Goal: Information Seeking & Learning: Learn about a topic

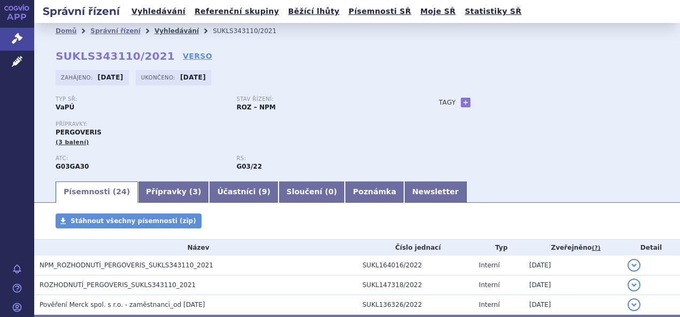
click at [177, 31] on link "Vyhledávání" at bounding box center [176, 30] width 44 height 7
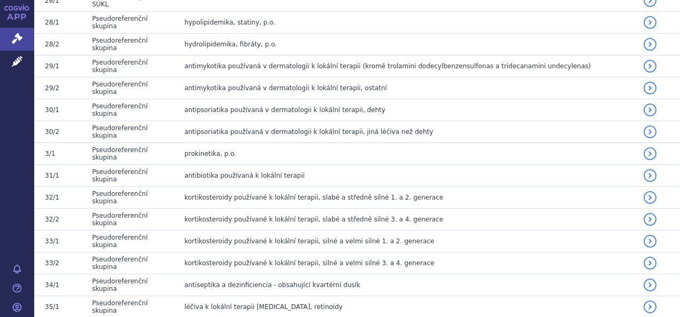
scroll to position [2833, 0]
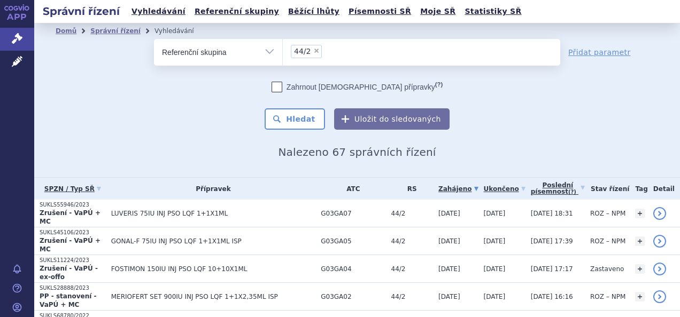
click at [671, 63] on div "Správní řízení Vyhledávání Referenční skupiny Běžící lhůty Písemnosti SŘ Moje S…" at bounding box center [357, 158] width 646 height 317
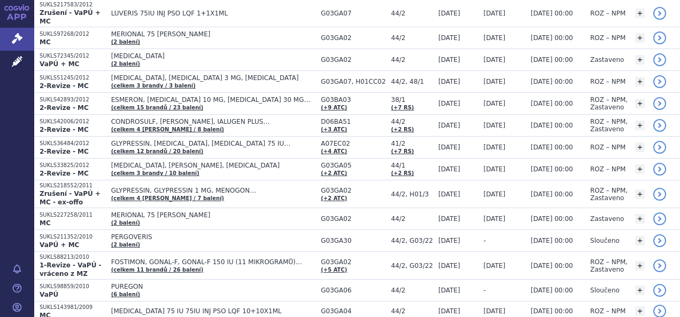
scroll to position [1199, 0]
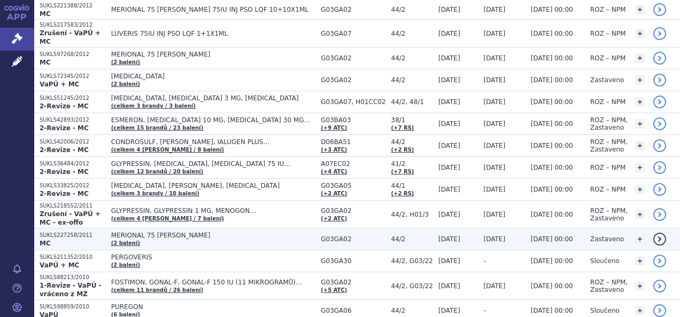
click at [179, 232] on span "MERIONAL 75 M.J." at bounding box center [213, 235] width 205 height 7
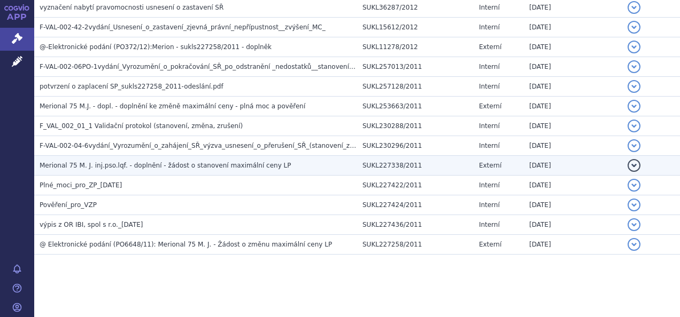
scroll to position [44, 0]
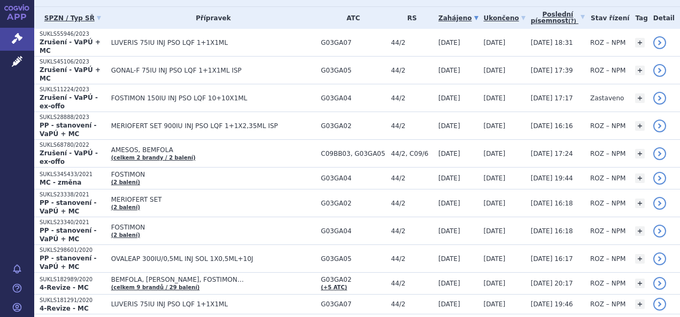
scroll to position [214, 0]
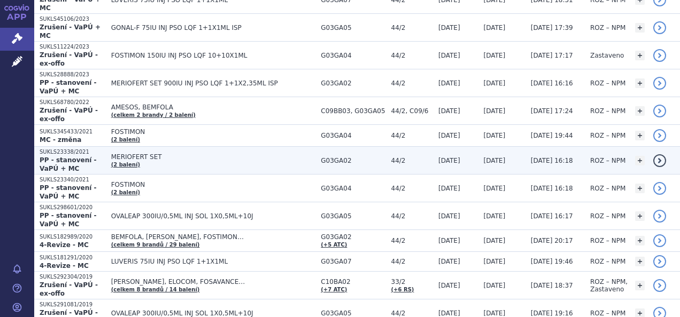
click at [143, 153] on span "MERIOFERT SET" at bounding box center [213, 156] width 205 height 7
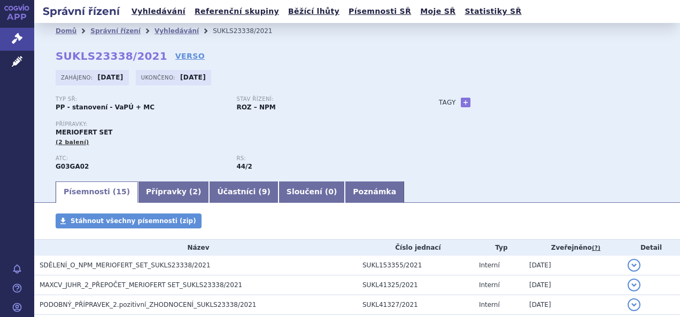
scroll to position [267, 0]
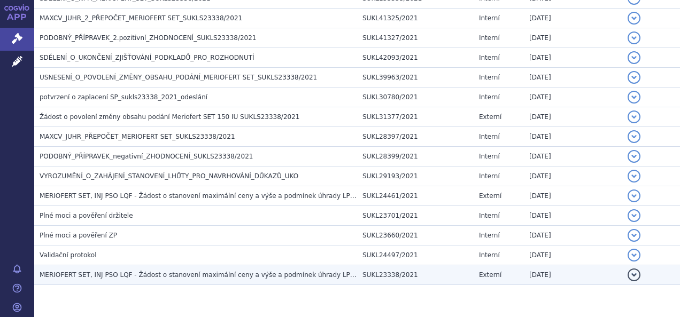
click at [175, 272] on span "MERIOFERT SET, INJ PSO LQF - Žádost o stanovení maximální ceny a výše a podmíne…" at bounding box center [202, 275] width 325 height 7
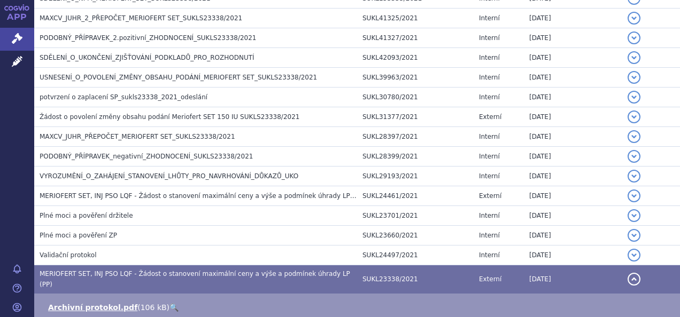
scroll to position [374, 0]
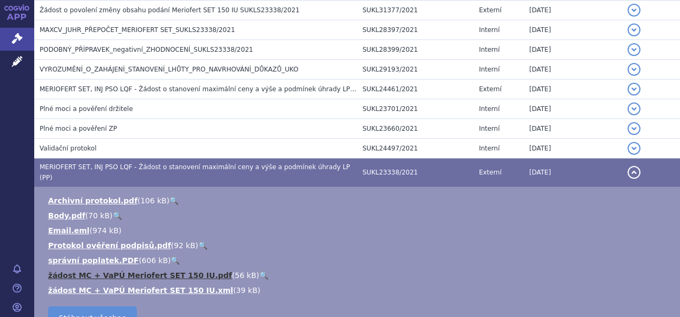
click at [117, 272] on link "žádost MC + VaPÚ Meriofert SET 150 IU.pdf" at bounding box center [140, 276] width 184 height 9
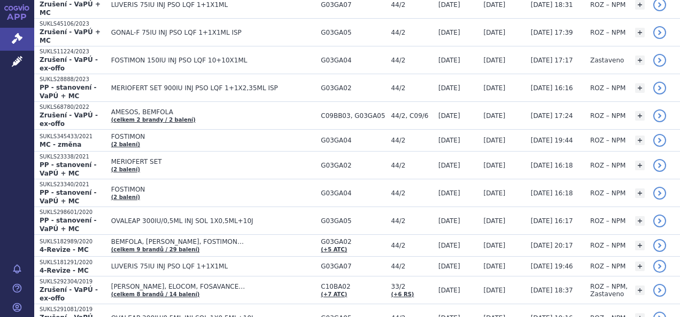
scroll to position [280, 0]
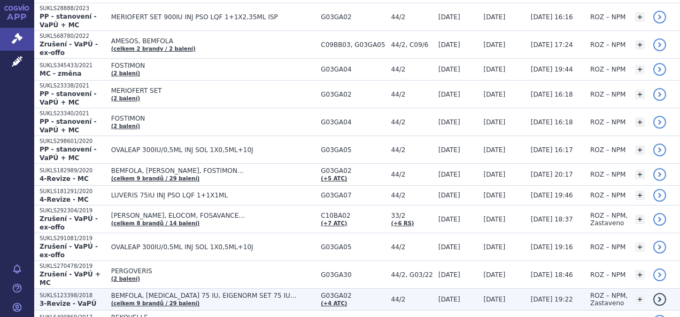
click at [230, 292] on span "BEMFOLA, [MEDICAL_DATA] 75 IU, EIGENORM SET 75 IU…" at bounding box center [213, 295] width 205 height 7
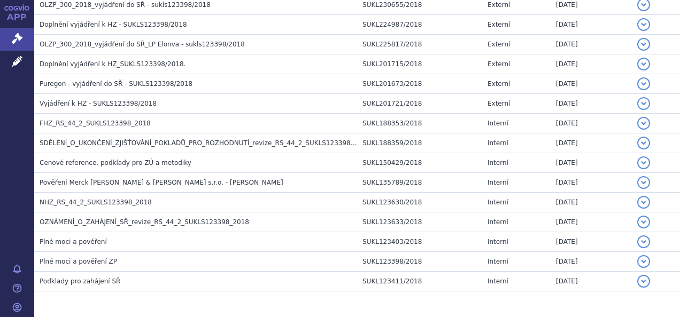
scroll to position [689, 0]
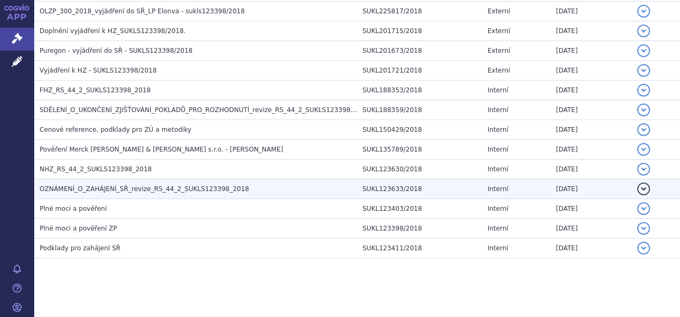
click at [170, 185] on span "OZNÁMENÍ_O_ZAHÁJENÍ_SŘ_revize_RS_44_2_SUKLS123398_2018" at bounding box center [145, 188] width 210 height 7
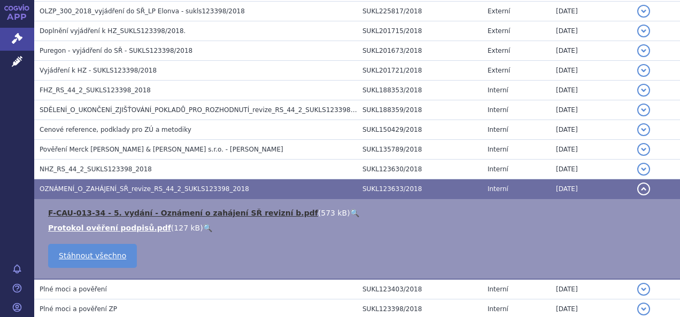
click at [159, 209] on link "F-CAU-013-34 - 5. vydání - Oznámení o zahájení SŘ revizní b.pdf" at bounding box center [183, 213] width 270 height 9
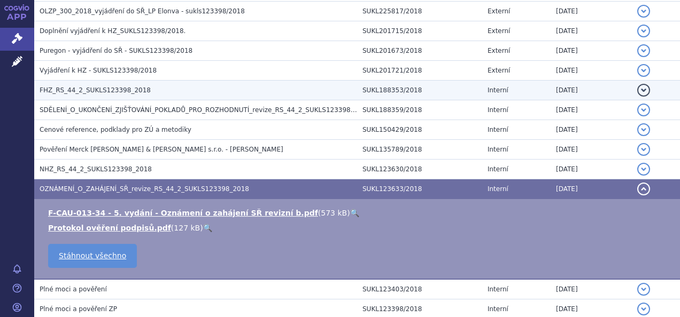
click at [117, 87] on span "FHZ_RS_44_2_SUKLS123398_2018" at bounding box center [95, 90] width 111 height 7
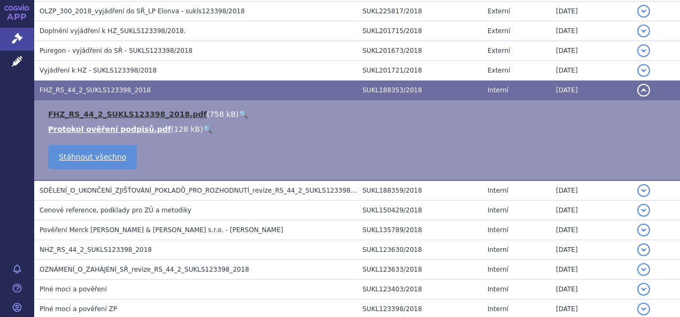
click at [114, 113] on link "FHZ_RS_44_2_SUKLS123398_2018.pdf" at bounding box center [127, 114] width 159 height 9
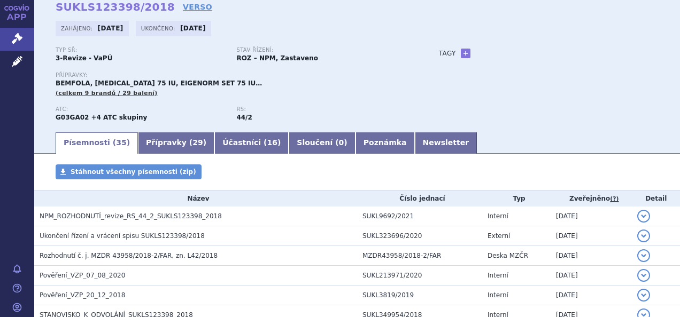
scroll to position [0, 0]
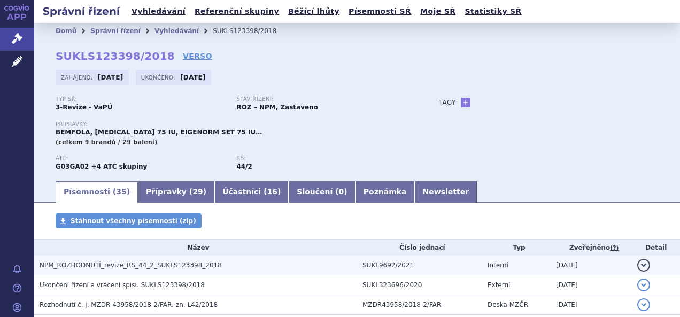
click at [166, 266] on span "NPM_ROZHODNUTÍ_revize_RS_44_2_SUKLS123398_2018" at bounding box center [131, 265] width 182 height 7
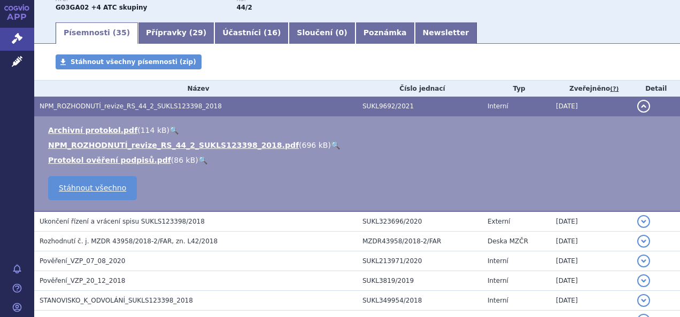
scroll to position [160, 0]
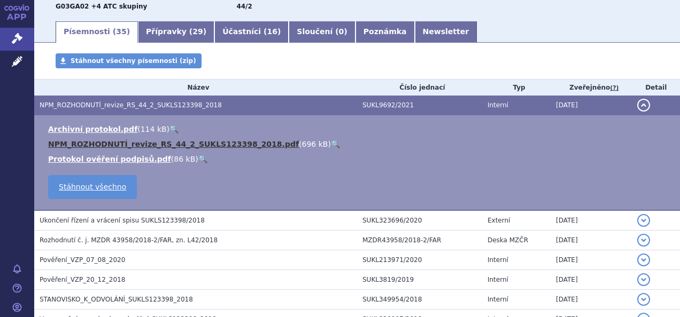
click at [192, 145] on link "NPM_ROZHODNUTÍ_revize_RS_44_2_SUKLS123398_2018.pdf" at bounding box center [173, 144] width 251 height 9
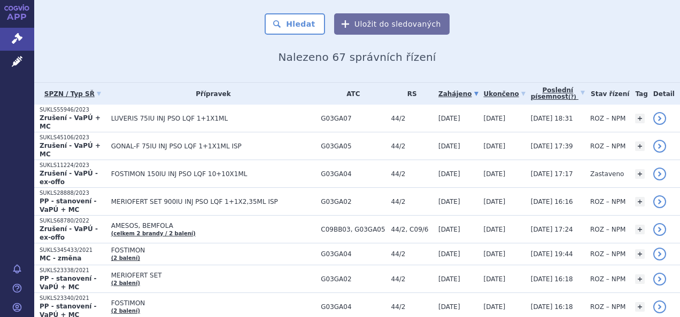
scroll to position [120, 0]
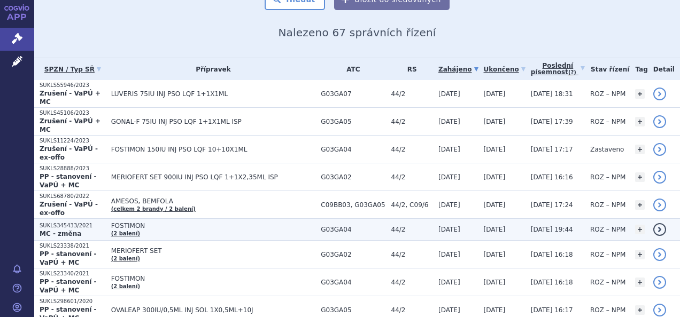
click at [162, 222] on span "FOSTIMON" at bounding box center [213, 225] width 205 height 7
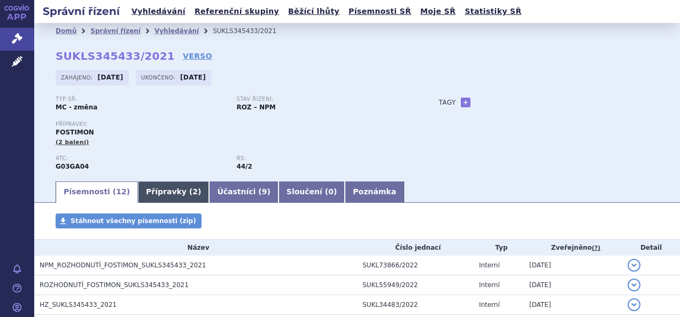
click at [169, 192] on link "Přípravky ( 2 )" at bounding box center [173, 192] width 71 height 21
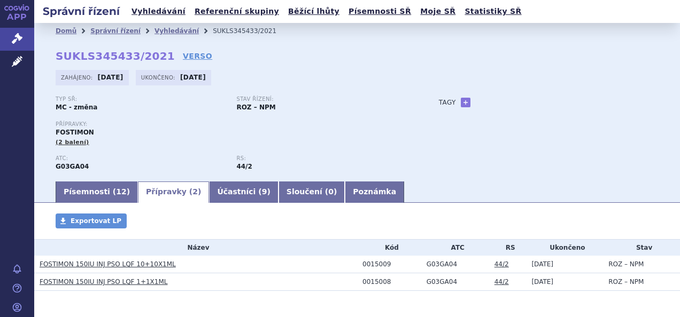
scroll to position [38, 0]
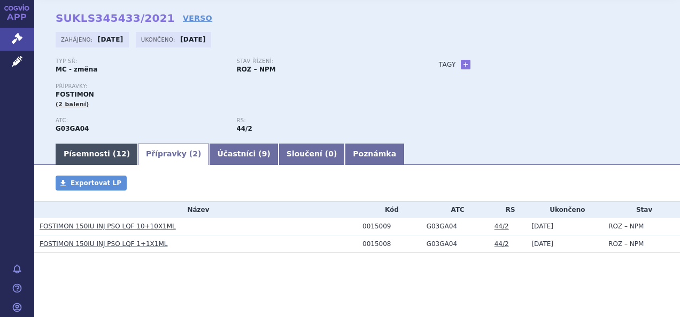
click at [81, 149] on link "Písemnosti ( 12 )" at bounding box center [97, 154] width 82 height 21
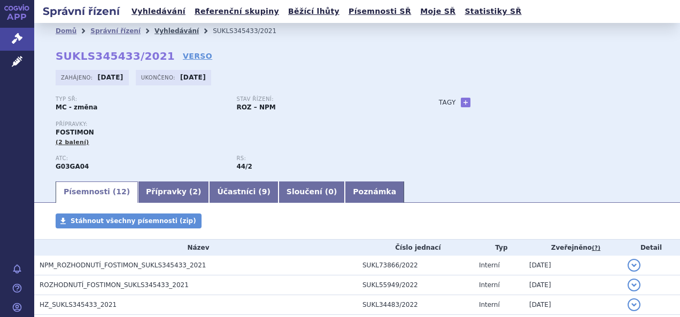
click at [167, 30] on link "Vyhledávání" at bounding box center [176, 30] width 44 height 7
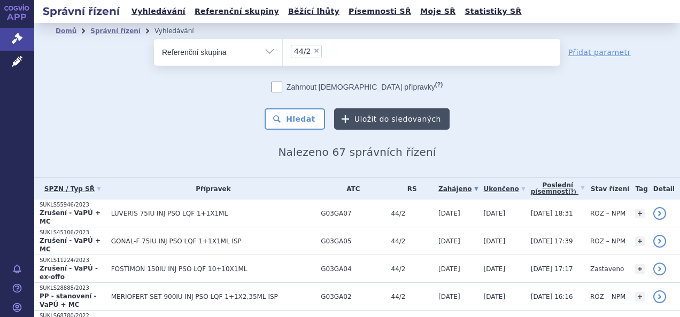
click at [378, 121] on button "Uložit do sledovaných" at bounding box center [391, 118] width 115 height 21
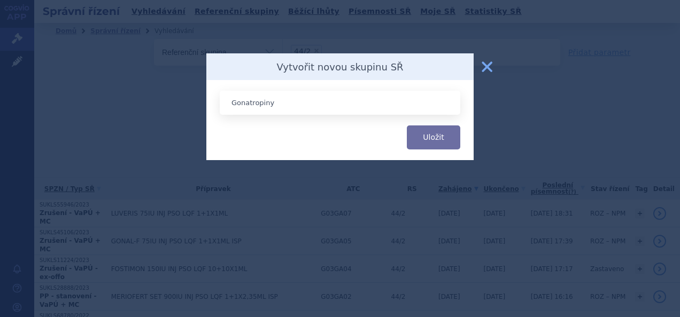
type input "Gonatropiny"
click at [426, 123] on form "Gonatropiny Uložit" at bounding box center [340, 108] width 241 height 35
click at [426, 130] on button "Uložit" at bounding box center [433, 138] width 53 height 24
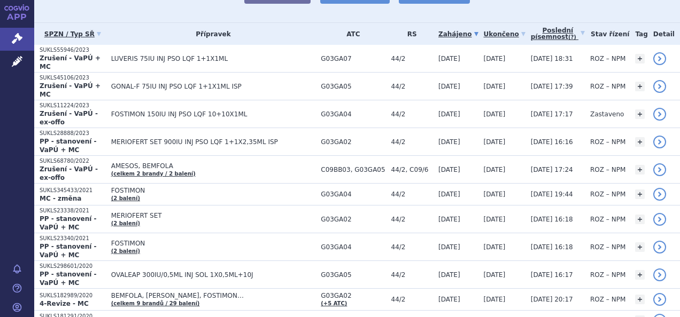
scroll to position [82, 0]
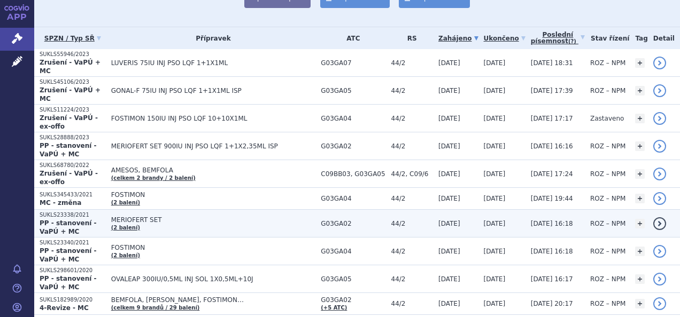
click at [152, 216] on span "MERIOFERT SET" at bounding box center [213, 219] width 205 height 7
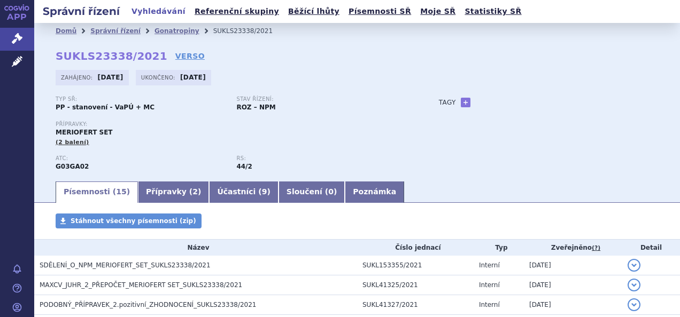
click at [168, 12] on link "Vyhledávání" at bounding box center [158, 11] width 60 height 14
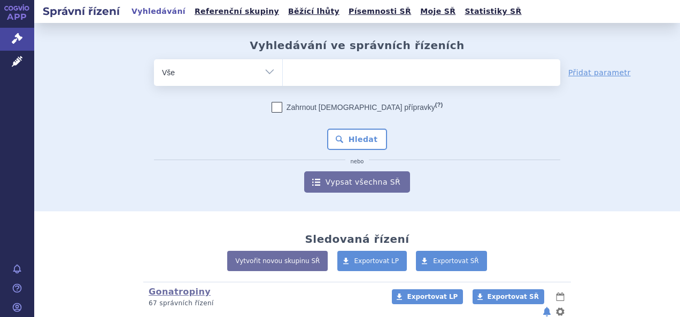
click at [315, 67] on ul at bounding box center [421, 70] width 277 height 22
click at [283, 67] on select at bounding box center [282, 72] width 1 height 27
click at [315, 69] on ul at bounding box center [421, 70] width 277 height 22
click at [283, 69] on select at bounding box center [282, 72] width 1 height 27
click at [268, 72] on select "Vše Spisová značka Typ SŘ Přípravek/SUKL kód Účastník/Držitel" at bounding box center [218, 71] width 128 height 24
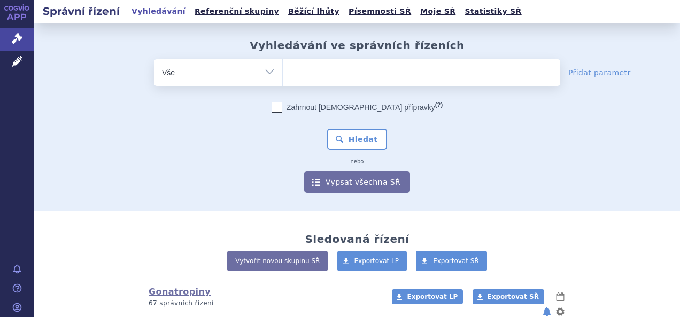
select select "filter-reference-group"
click at [154, 59] on select "Vše Spisová značka Typ SŘ Přípravek/SUKL kód Účastník/Držitel" at bounding box center [218, 71] width 128 height 24
click at [309, 75] on ul at bounding box center [421, 70] width 277 height 22
click at [283, 75] on select at bounding box center [282, 72] width 1 height 27
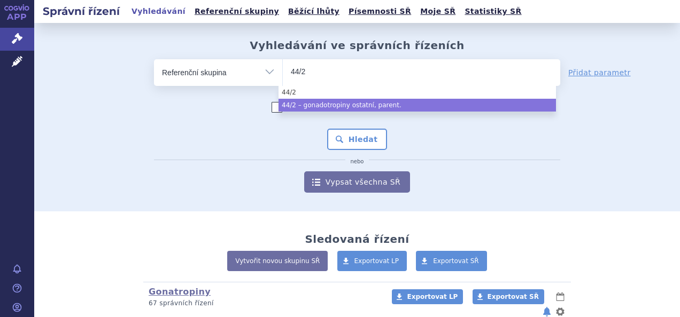
type input "44/2"
select select "6955f15e-0792-4644-944d-25cb7168c62f"
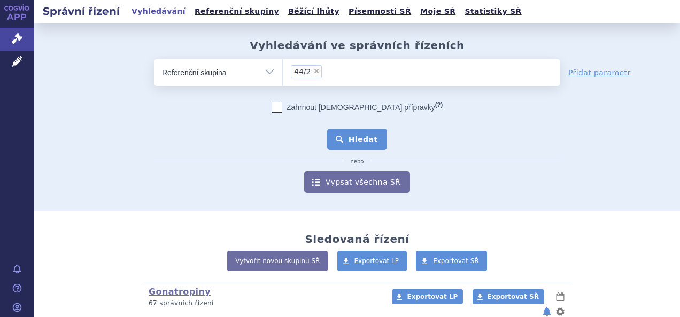
click at [344, 134] on button "Hledat" at bounding box center [357, 139] width 60 height 21
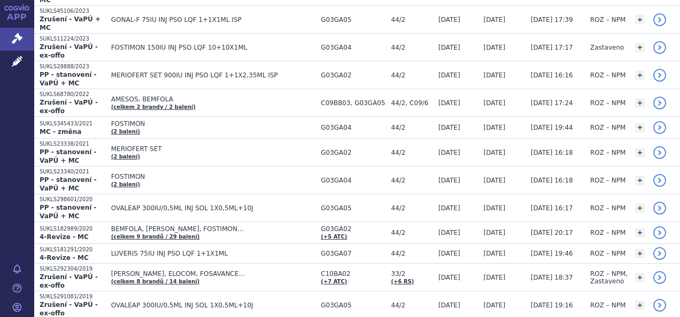
scroll to position [236, 0]
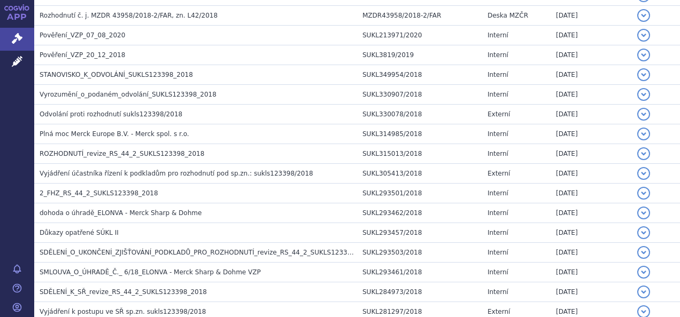
scroll to position [292, 0]
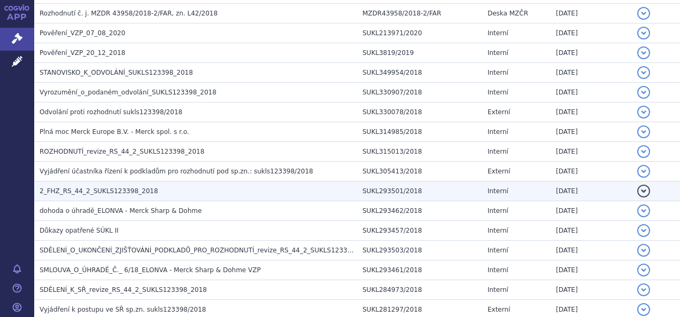
click at [120, 186] on h3 "2_FHZ_RS_44_2_SUKLS123398_2018" at bounding box center [198, 191] width 317 height 11
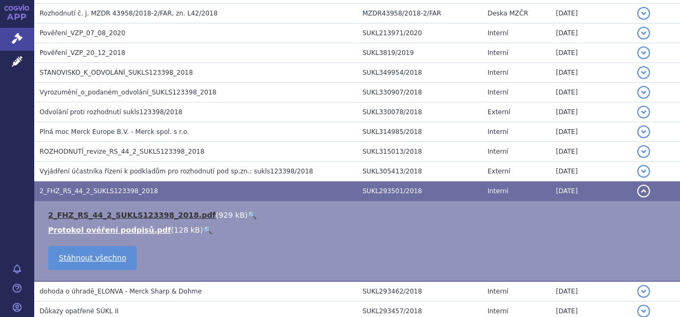
click at [123, 211] on link "2_FHZ_RS_44_2_SUKLS123398_2018.pdf" at bounding box center [131, 215] width 167 height 9
